Goal: Task Accomplishment & Management: Manage account settings

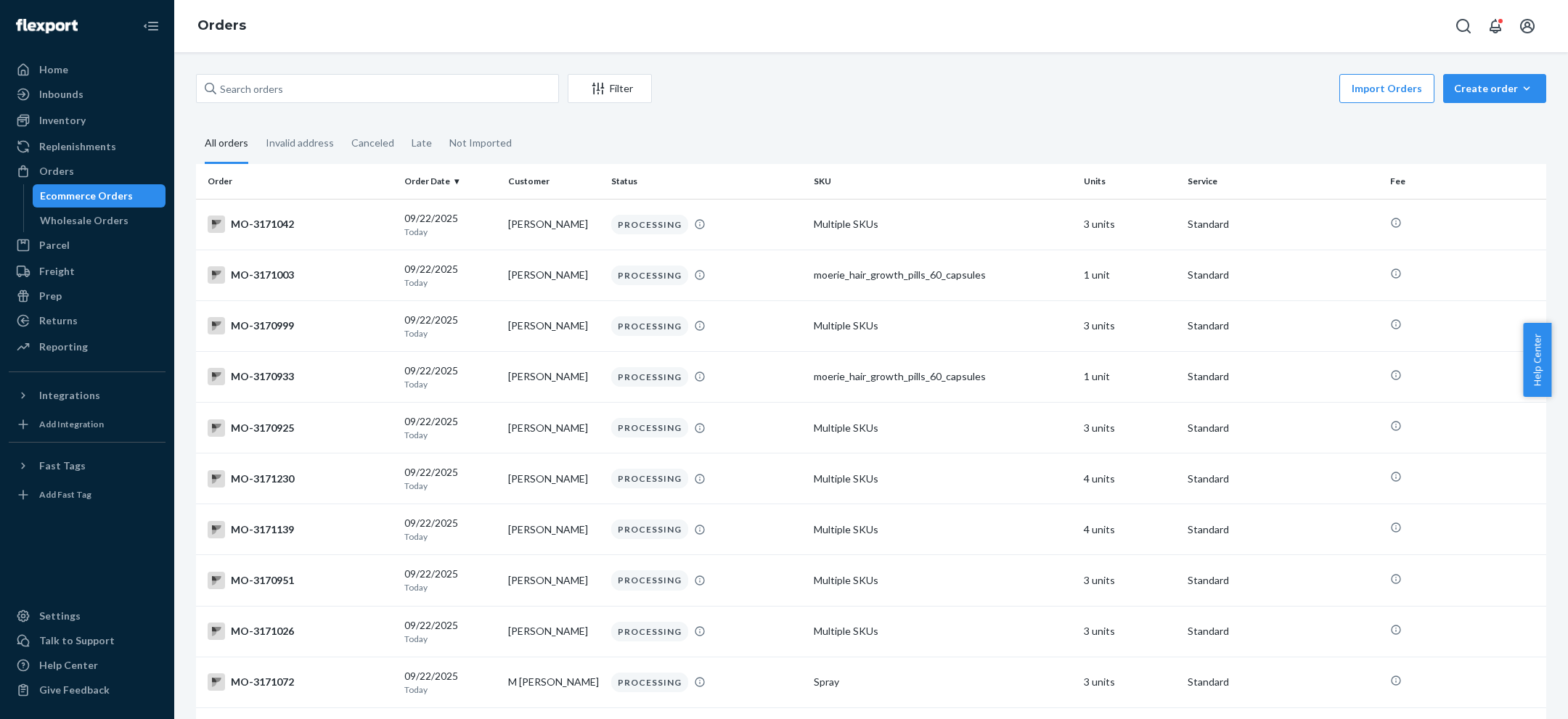
click at [404, 63] on div "Filter Import Orders Create order Ecommerce order Removal order All orders Inva…" at bounding box center [871, 385] width 1394 height 667
click at [393, 90] on input "text" at bounding box center [377, 89] width 363 height 29
paste input "3108032"
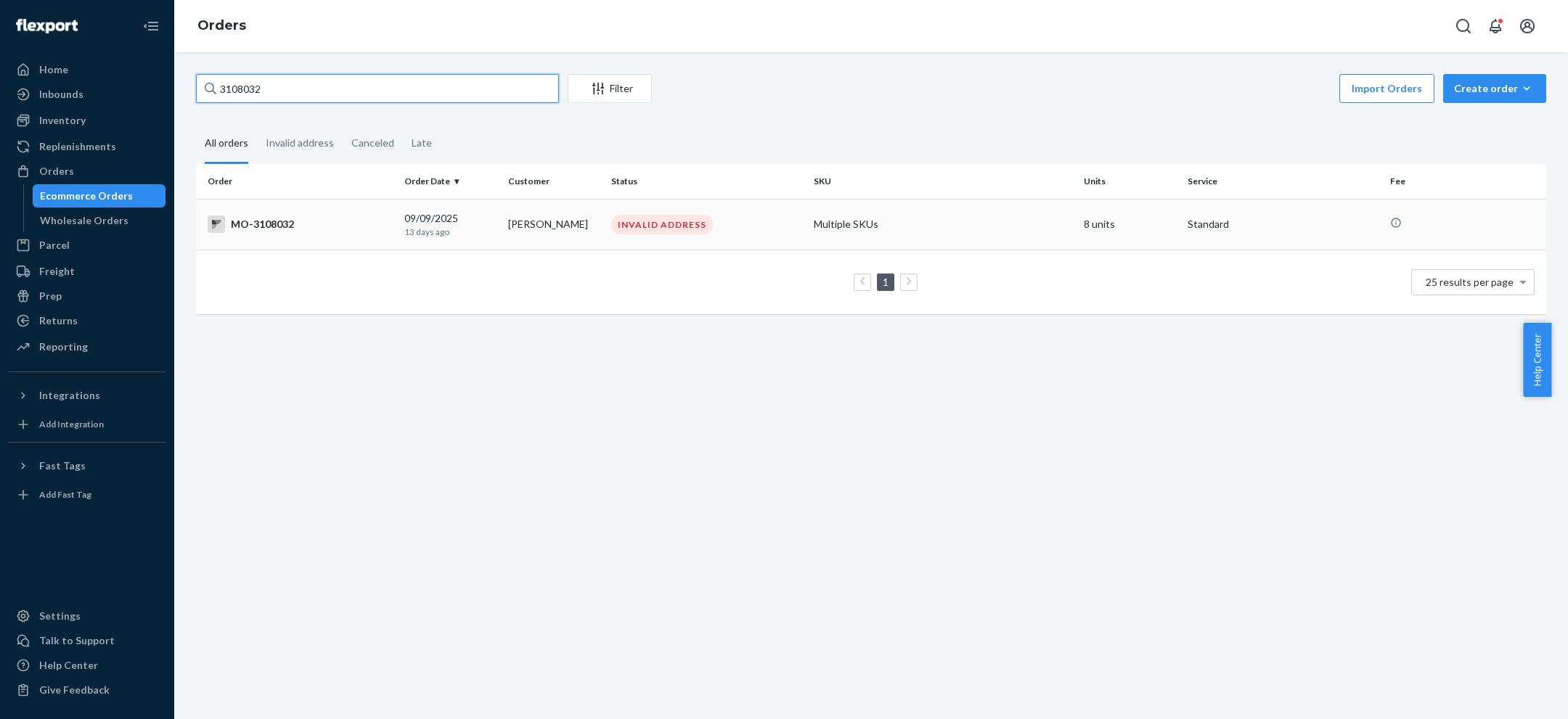
type input "3108032"
click at [558, 220] on td "[PERSON_NAME]" at bounding box center [553, 224] width 104 height 51
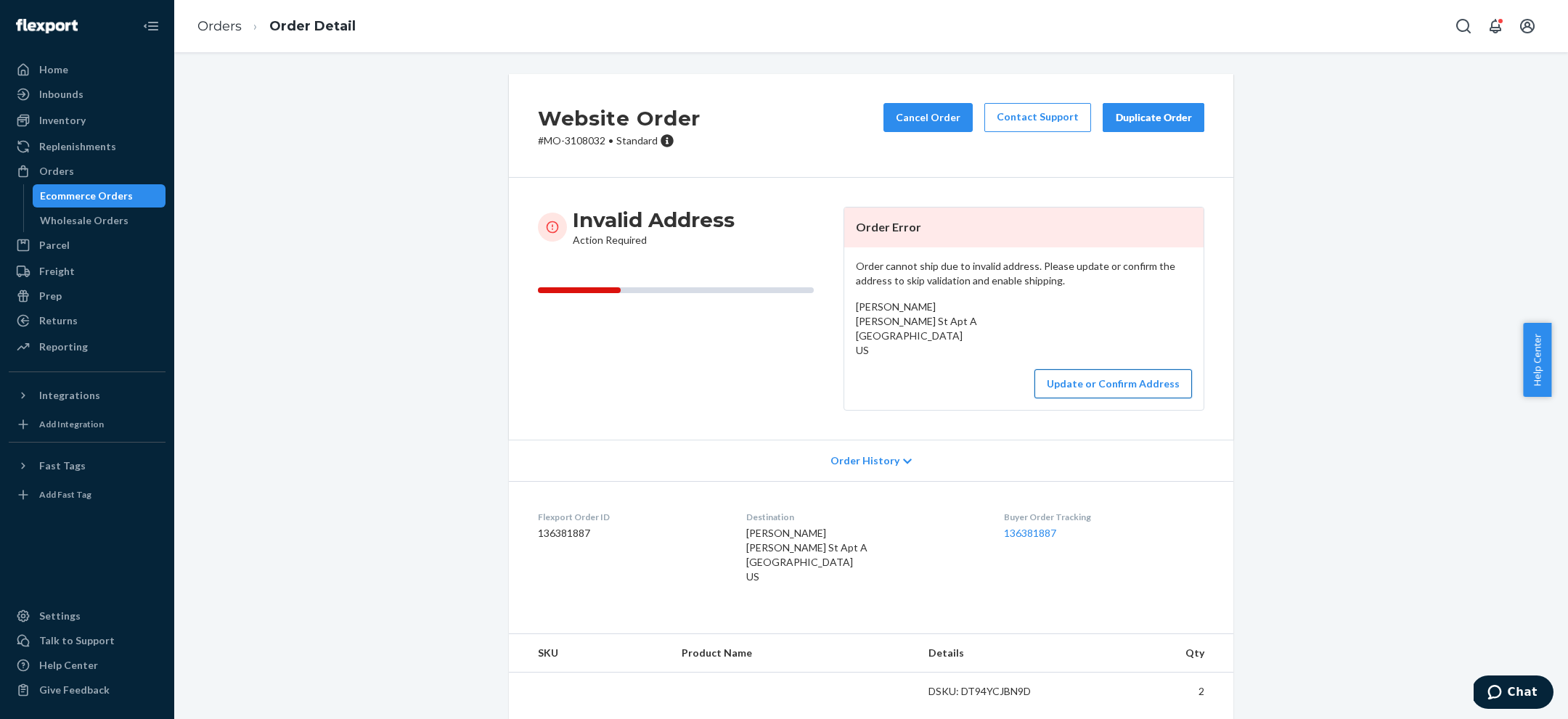
click at [1084, 378] on button "Update or Confirm Address" at bounding box center [1113, 384] width 158 height 29
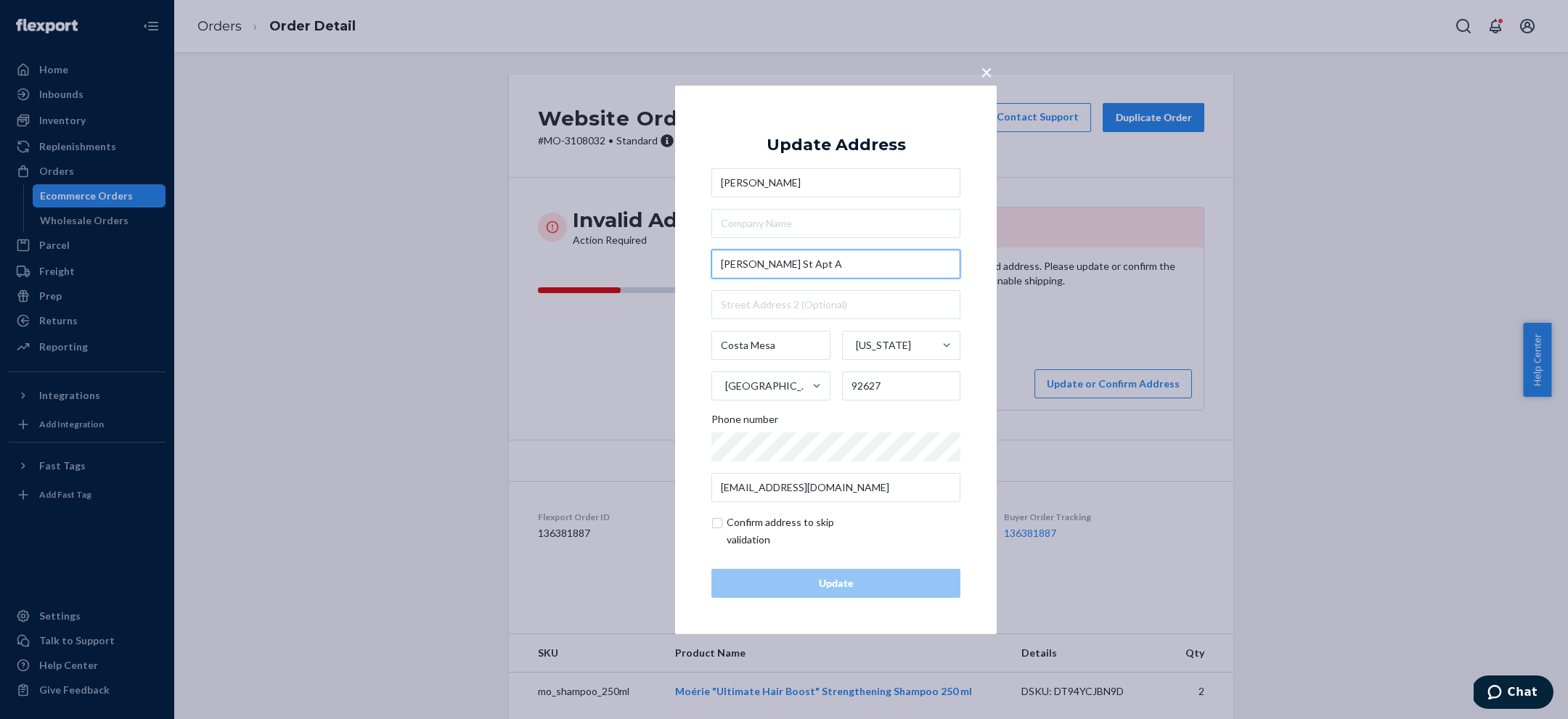
click at [714, 260] on input "[PERSON_NAME] St Apt A" at bounding box center [835, 264] width 249 height 29
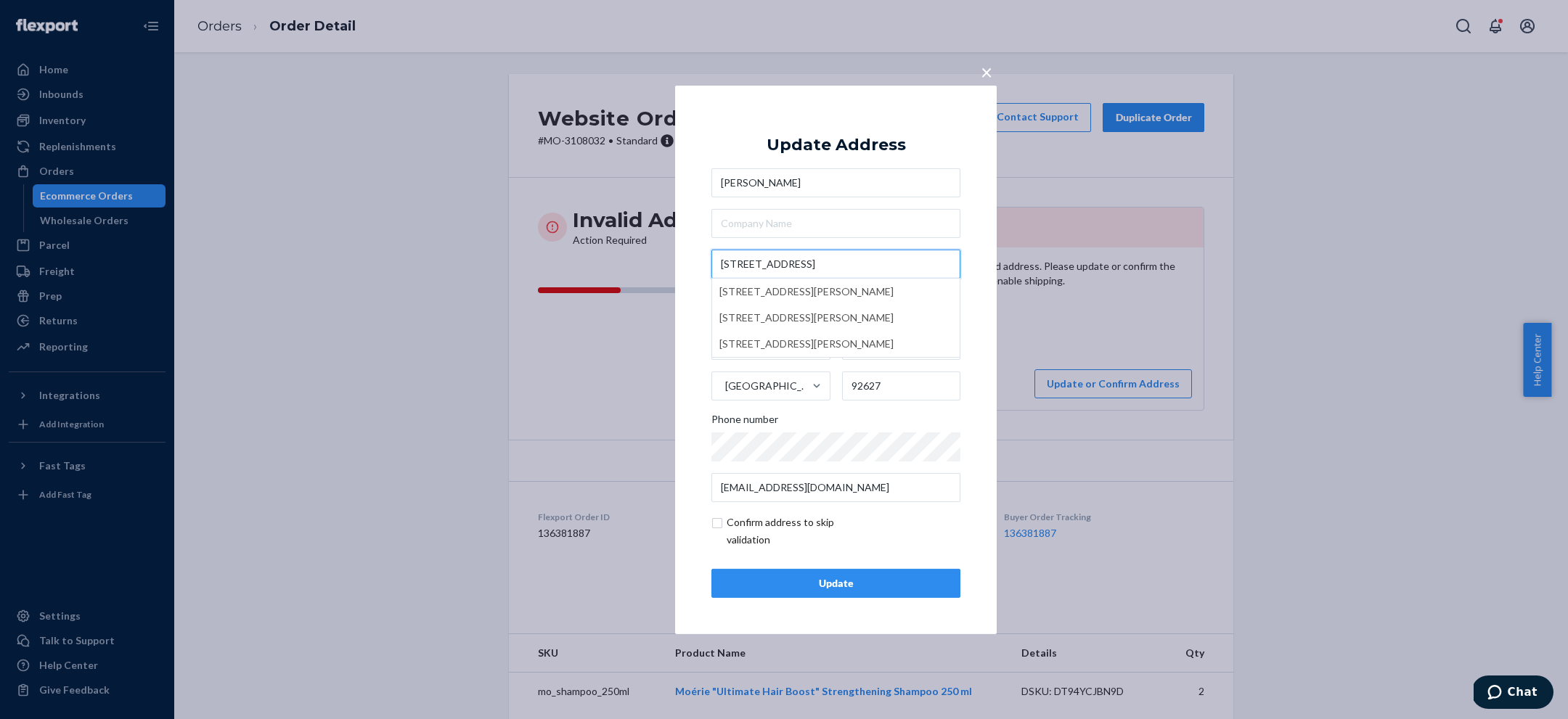
type input "[STREET_ADDRESS][PERSON_NAME]"
type input "a"
type input "[PERSON_NAME]"
type input "55923"
type input "707 [PERSON_NAME]"
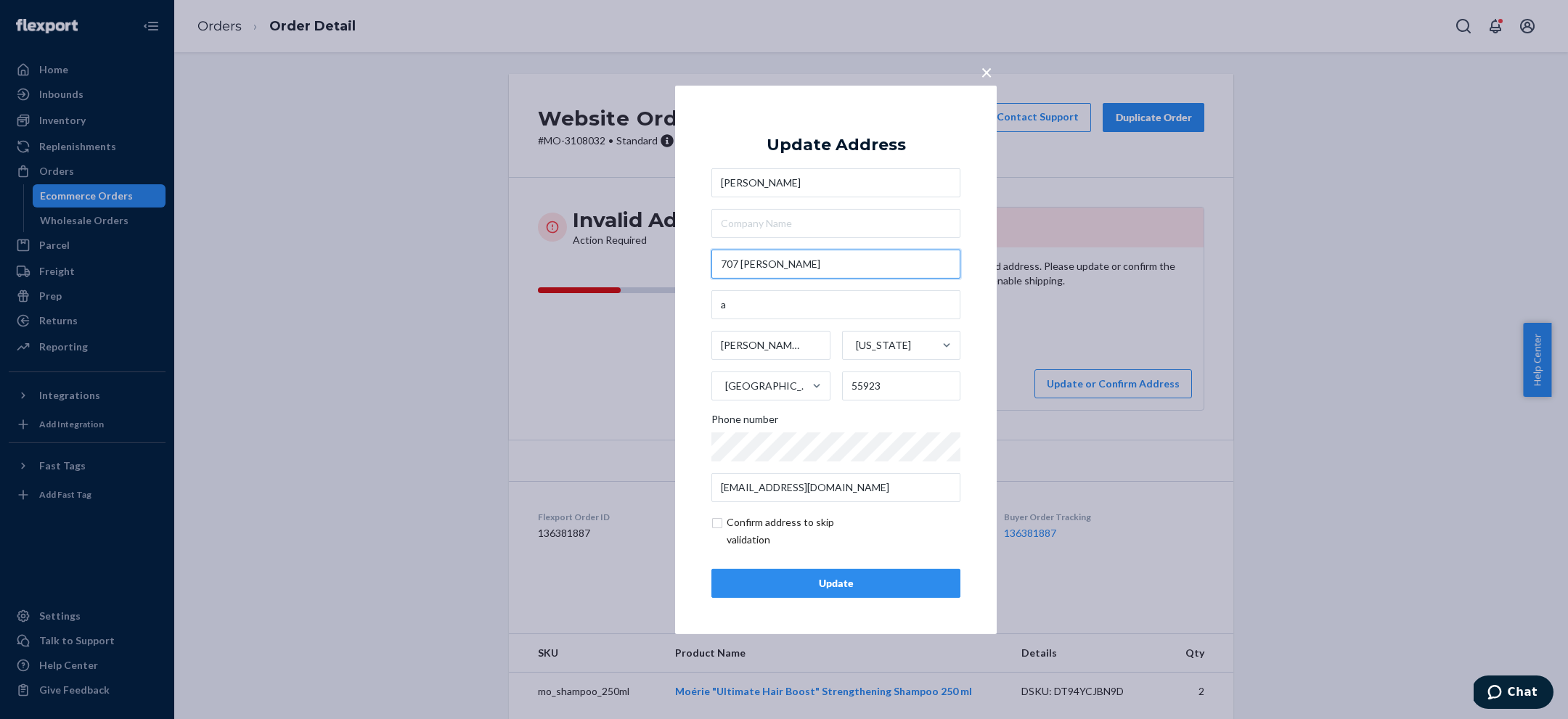
click at [839, 267] on input "707 [PERSON_NAME]" at bounding box center [835, 264] width 249 height 29
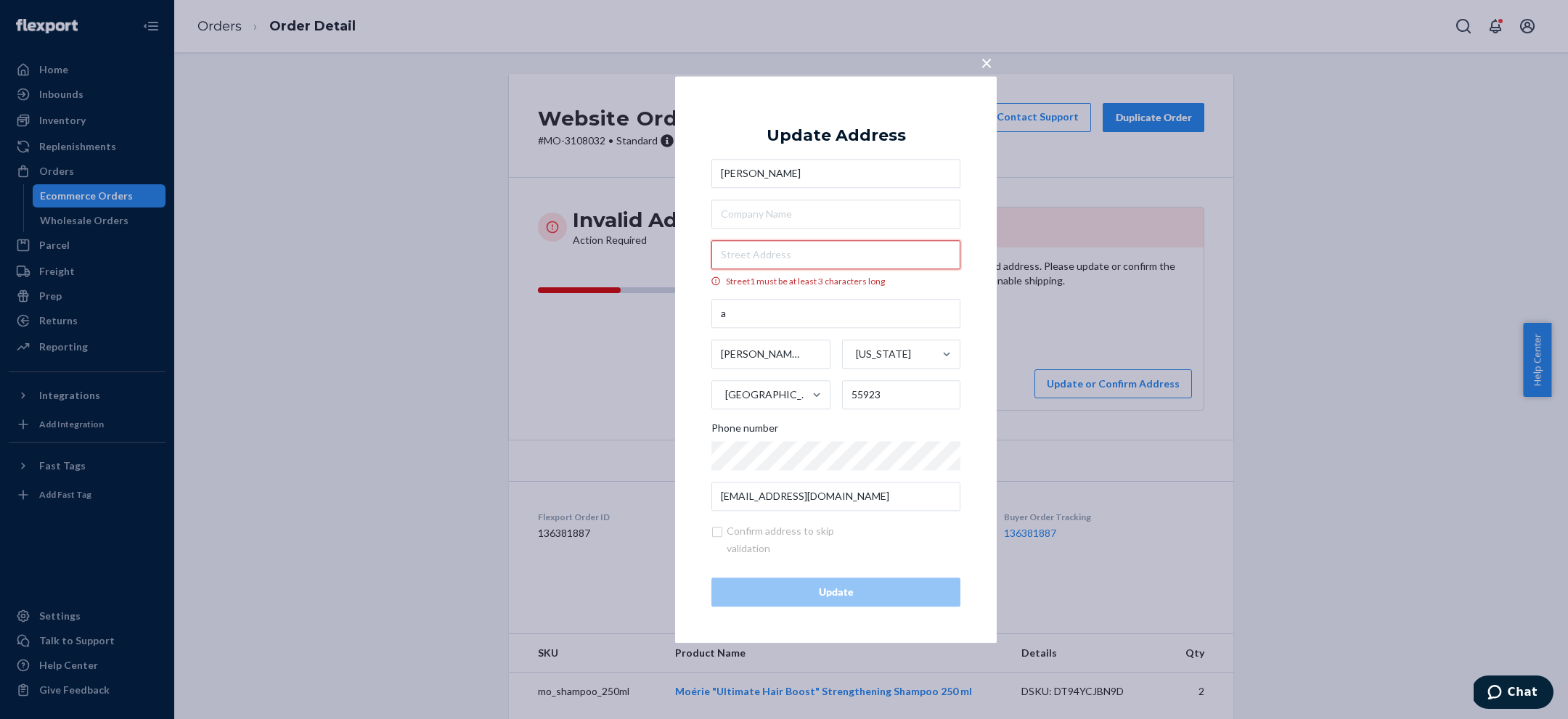
paste input "[STREET_ADDRESS][PERSON_NAME] A, [GEOGRAPHIC_DATA]"
type input "[STREET_ADDRESS][PERSON_NAME] A, [GEOGRAPHIC_DATA]"
type input "Costa Mesa"
type input "92627"
type input "[STREET_ADDRESS][PERSON_NAME]"
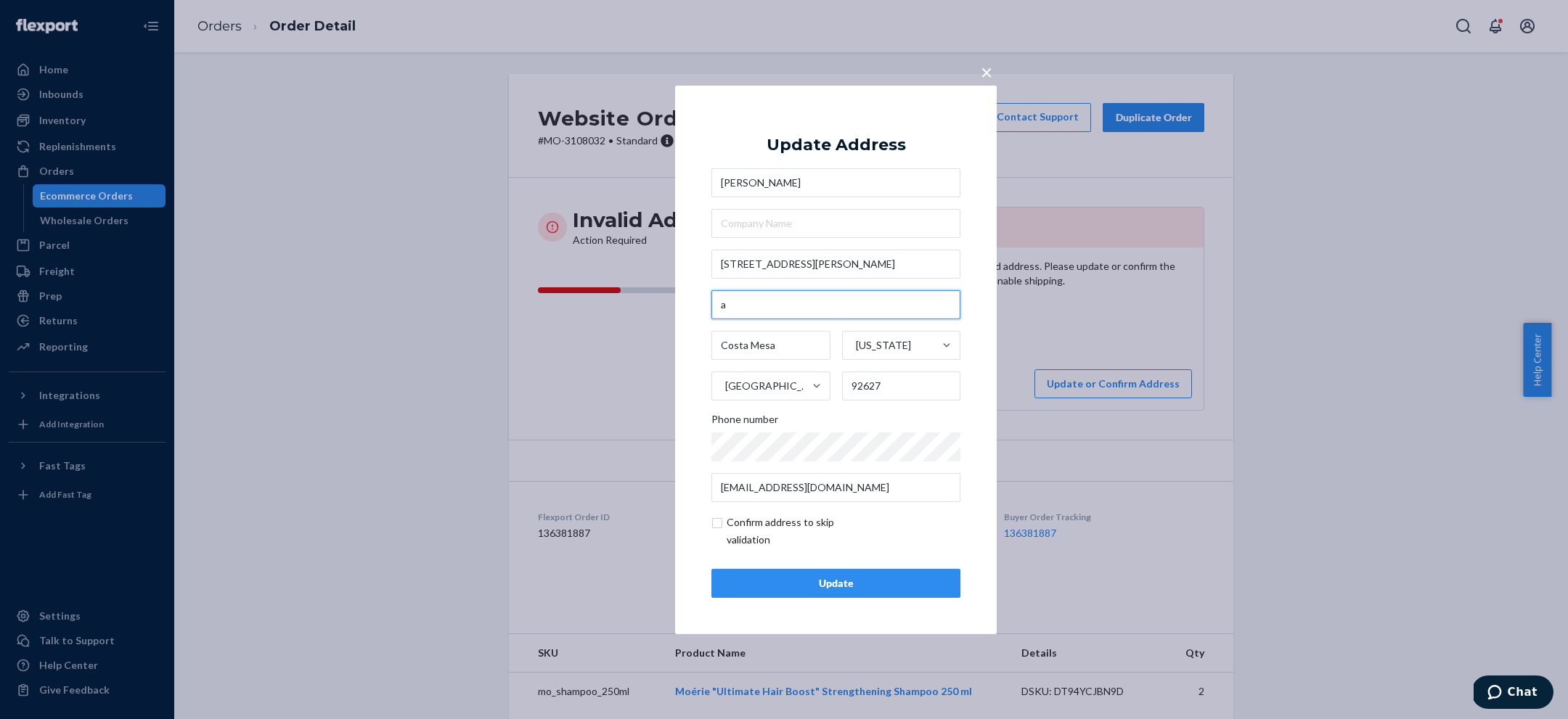
click at [716, 307] on input "a" at bounding box center [835, 305] width 249 height 29
click at [627, 318] on div "× Update Address [PERSON_NAME] [STREET_ADDRESS][PERSON_NAME][US_STATE] Phone nu…" at bounding box center [784, 360] width 1568 height 719
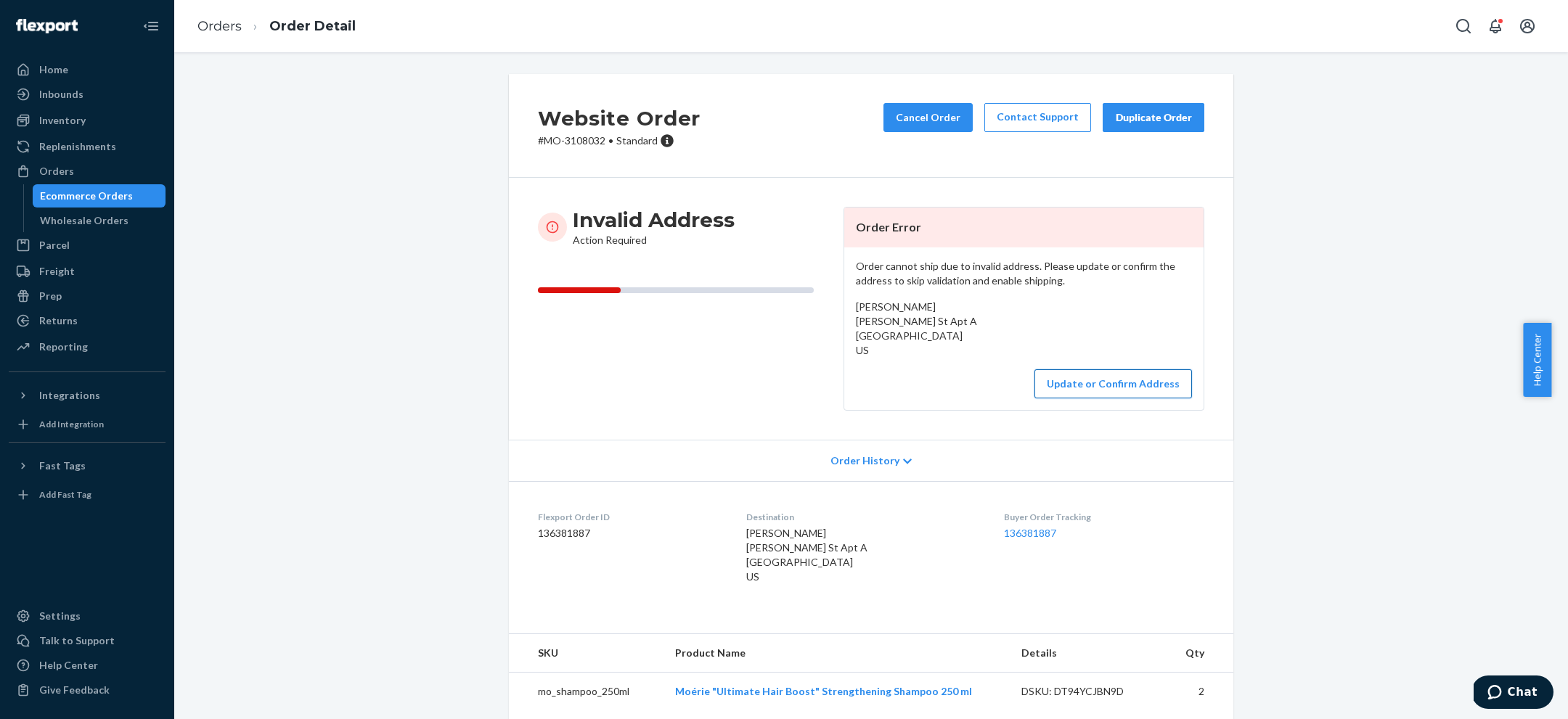
click at [1035, 381] on div "Update or Confirm Address" at bounding box center [1024, 384] width 336 height 29
click at [1078, 383] on button "Update or Confirm Address" at bounding box center [1113, 384] width 158 height 29
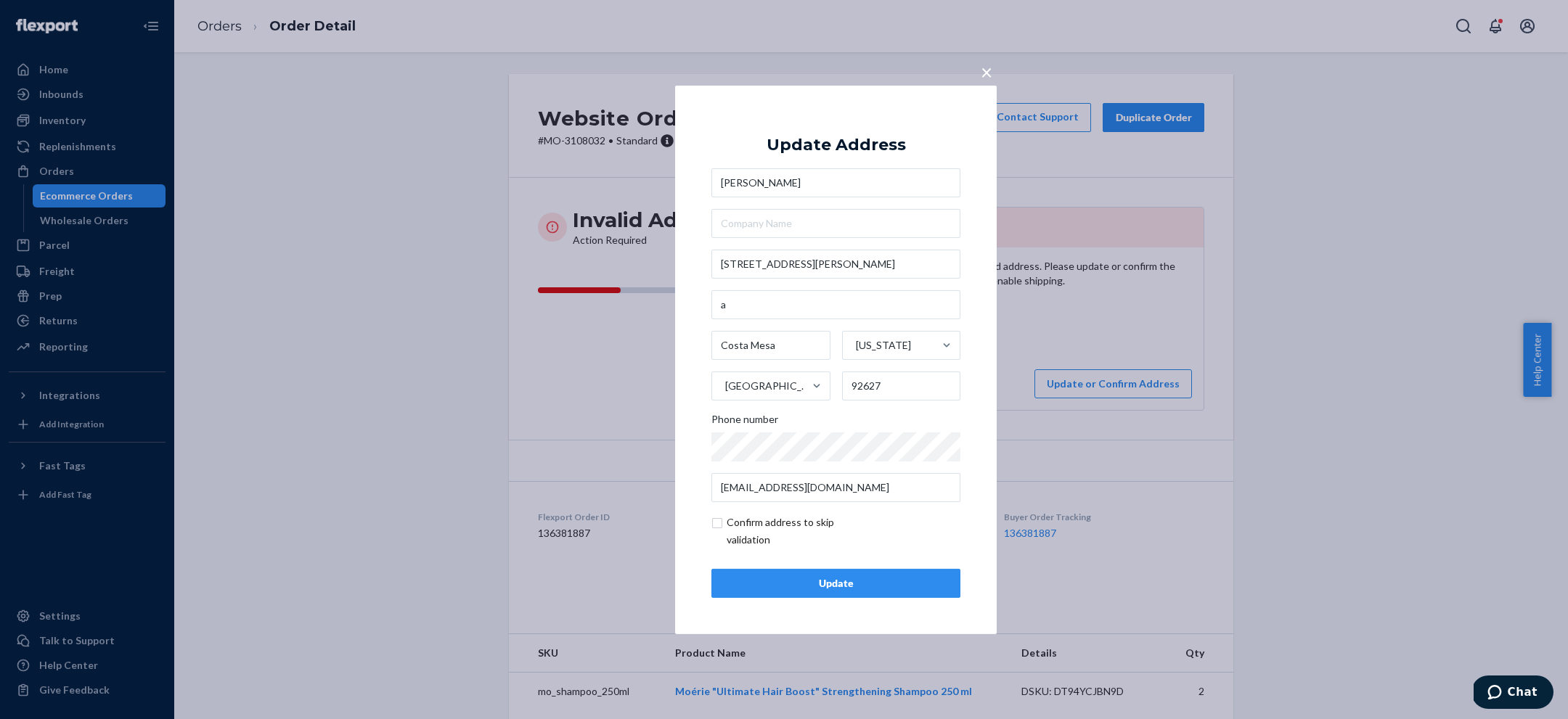
click at [874, 581] on div "Update" at bounding box center [836, 583] width 225 height 15
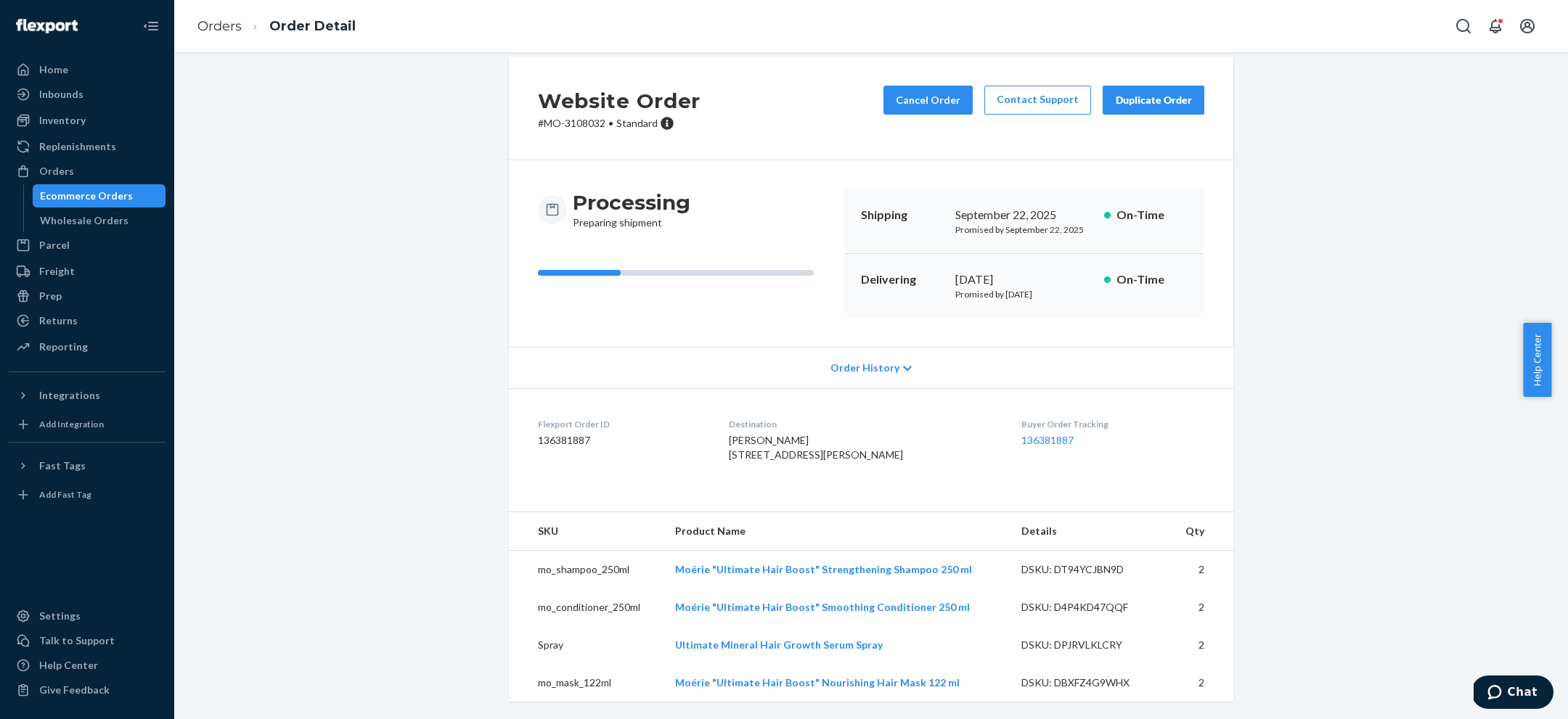
scroll to position [59, 0]
